Goal: Task Accomplishment & Management: Manage account settings

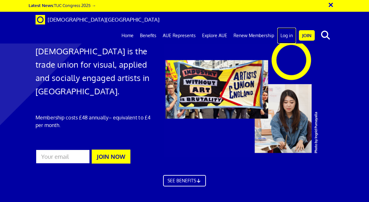
click at [285, 28] on link "Log in" at bounding box center [286, 36] width 19 height 16
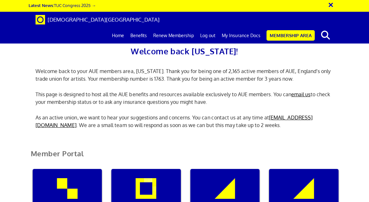
click at [209, 147] on div "Member Portal" at bounding box center [184, 155] width 317 height 25
click at [153, 169] on div "My insurance documents" at bounding box center [145, 199] width 69 height 61
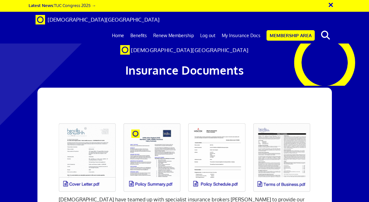
scroll to position [71, 0]
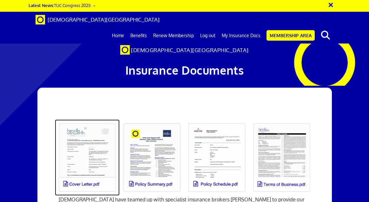
click at [88, 119] on link at bounding box center [87, 157] width 65 height 76
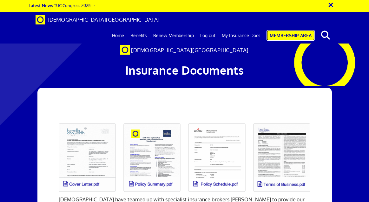
click at [274, 30] on link "Membership Area" at bounding box center [290, 35] width 48 height 10
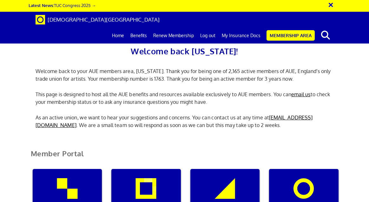
scroll to position [125, 0]
click at [64, 169] on div "Manage my membership" at bounding box center [67, 199] width 69 height 61
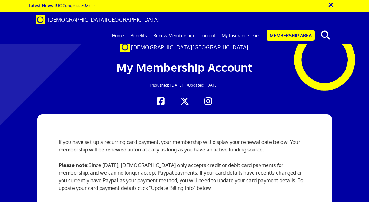
scroll to position [57, 0]
